Goal: Browse casually: Explore the website without a specific task or goal

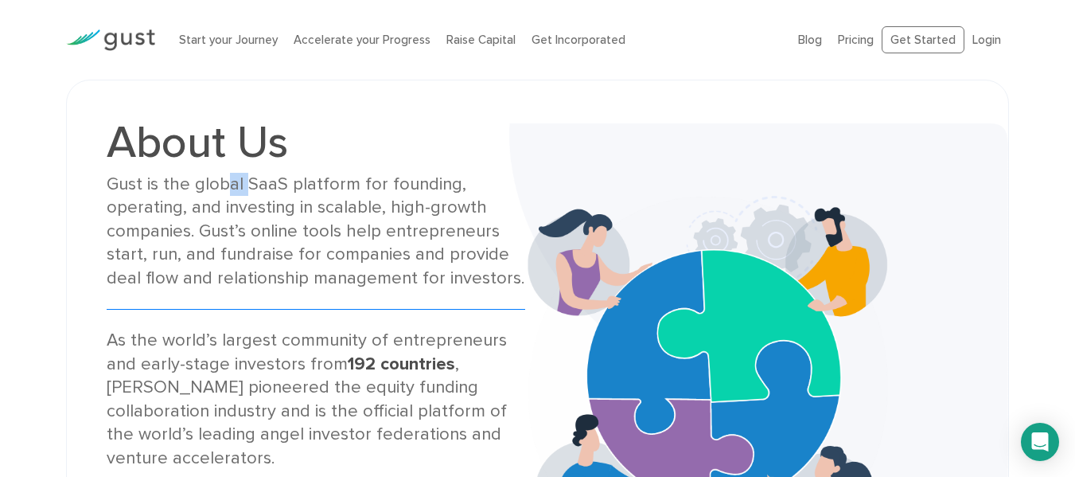
drag, startPoint x: 221, startPoint y: 185, endPoint x: 243, endPoint y: 190, distance: 22.2
click at [243, 190] on div "Gust is the global SaaS platform for founding, operating, and investing in scal…" at bounding box center [316, 231] width 419 height 117
drag, startPoint x: 270, startPoint y: 203, endPoint x: 322, endPoint y: 201, distance: 52.5
click at [318, 201] on div "Gust is the global SaaS platform for founding, operating, and investing in scal…" at bounding box center [316, 231] width 419 height 117
drag, startPoint x: 400, startPoint y: 209, endPoint x: 438, endPoint y: 211, distance: 37.4
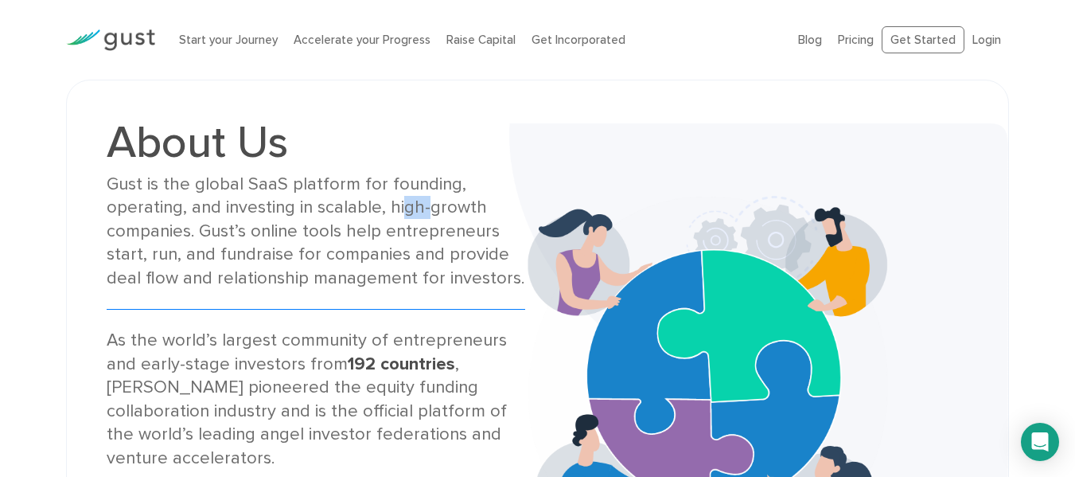
click at [432, 210] on div "Gust is the global SaaS platform for founding, operating, and investing in scal…" at bounding box center [316, 231] width 419 height 117
drag, startPoint x: 184, startPoint y: 230, endPoint x: 209, endPoint y: 232, distance: 25.5
click at [197, 232] on div "Gust is the global SaaS platform for founding, operating, and investing in scal…" at bounding box center [316, 231] width 419 height 117
drag, startPoint x: 252, startPoint y: 231, endPoint x: 343, endPoint y: 240, distance: 91.2
click at [342, 240] on div "Gust is the global SaaS platform for founding, operating, and investing in scal…" at bounding box center [316, 231] width 419 height 117
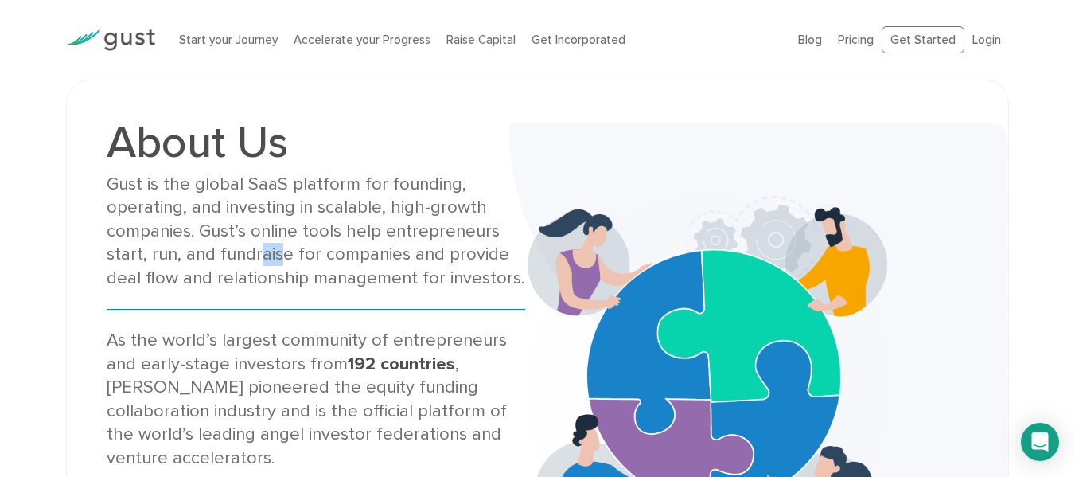
drag, startPoint x: 253, startPoint y: 257, endPoint x: 348, endPoint y: 260, distance: 94.8
click at [318, 257] on div "Gust is the global SaaS platform for founding, operating, and investing in scal…" at bounding box center [316, 231] width 419 height 117
drag, startPoint x: 134, startPoint y: 252, endPoint x: 209, endPoint y: 251, distance: 75.6
click at [208, 251] on div "Gust is the global SaaS platform for founding, operating, and investing in scal…" at bounding box center [316, 231] width 419 height 117
drag, startPoint x: 310, startPoint y: 255, endPoint x: 339, endPoint y: 255, distance: 29.5
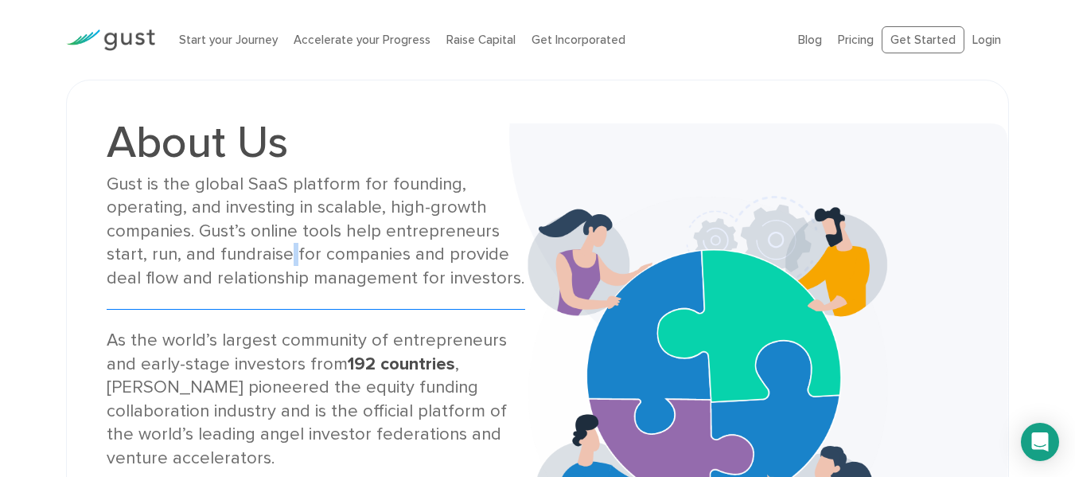
click at [327, 255] on div "Gust is the global SaaS platform for founding, operating, and investing in scal…" at bounding box center [316, 231] width 419 height 117
drag, startPoint x: 271, startPoint y: 268, endPoint x: 394, endPoint y: 281, distance: 123.2
click at [374, 276] on div "Gust is the global SaaS platform for founding, operating, and investing in scal…" at bounding box center [316, 231] width 419 height 117
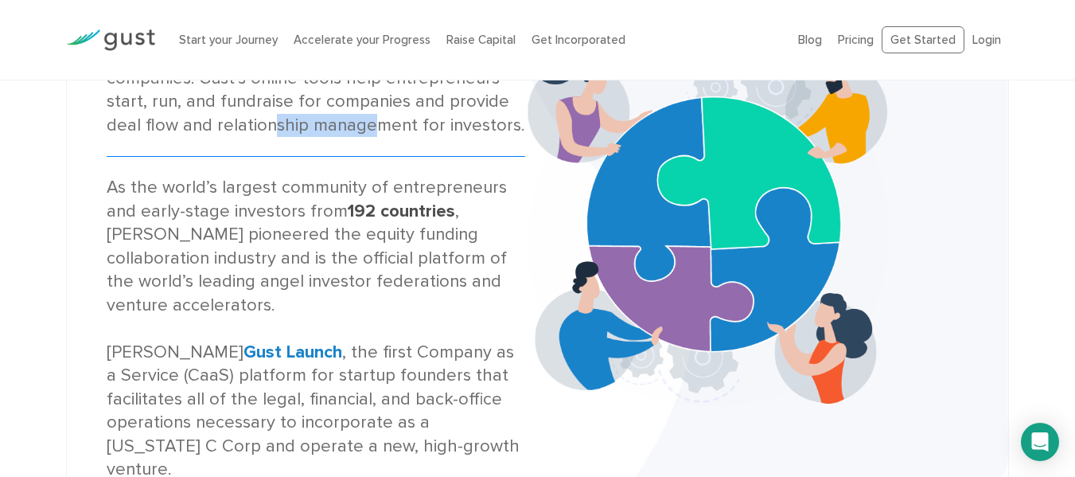
scroll to position [159, 0]
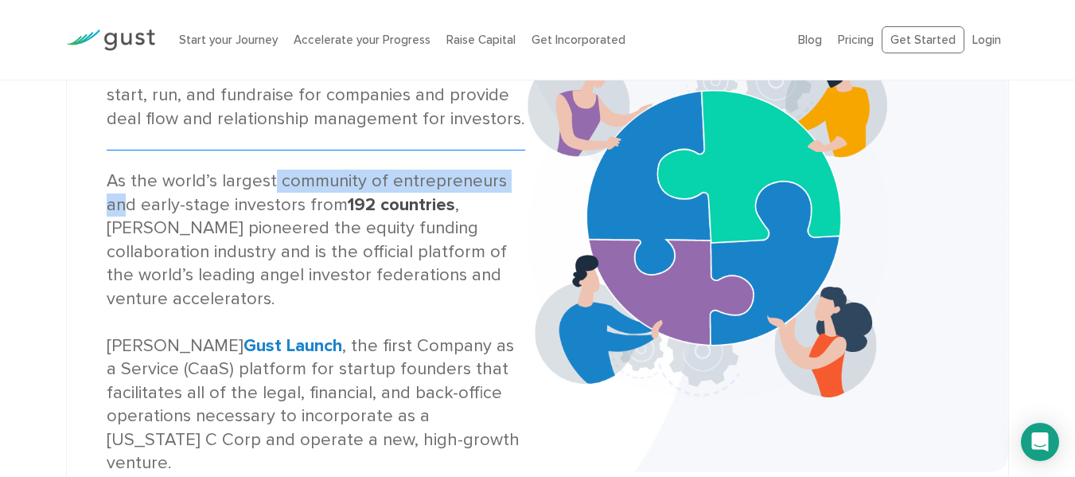
drag, startPoint x: 272, startPoint y: 173, endPoint x: 493, endPoint y: 193, distance: 222.1
click at [514, 187] on div "As the world’s largest community of entrepreneurs and early-stage investors fro…" at bounding box center [316, 322] width 419 height 305
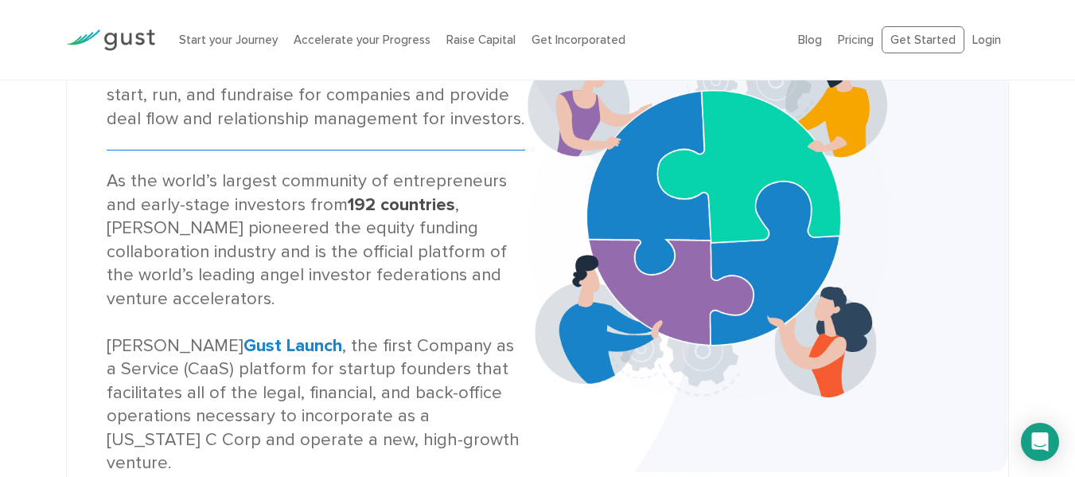
click at [276, 244] on div "As the world’s largest community of entrepreneurs and early-stage investors fro…" at bounding box center [316, 322] width 419 height 305
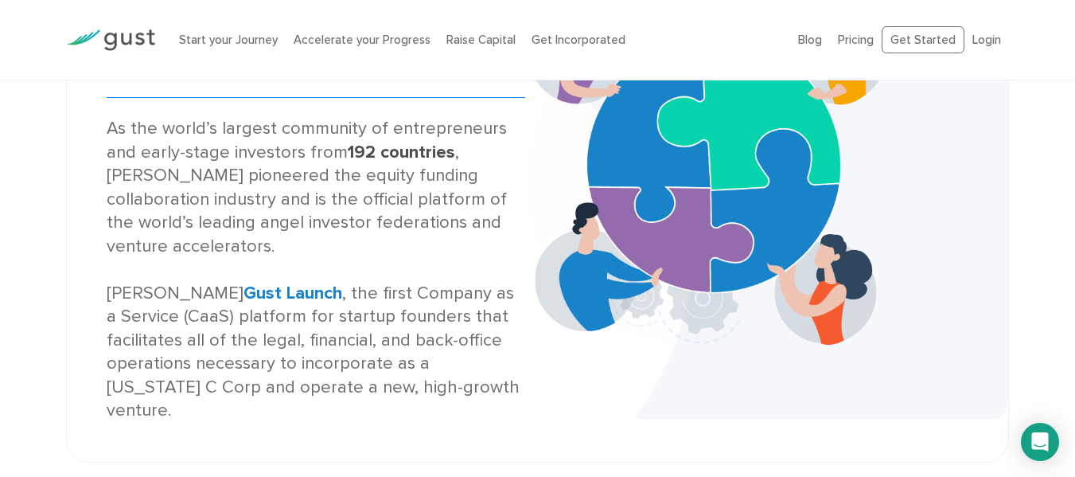
scroll to position [318, 0]
